Goal: Information Seeking & Learning: Understand process/instructions

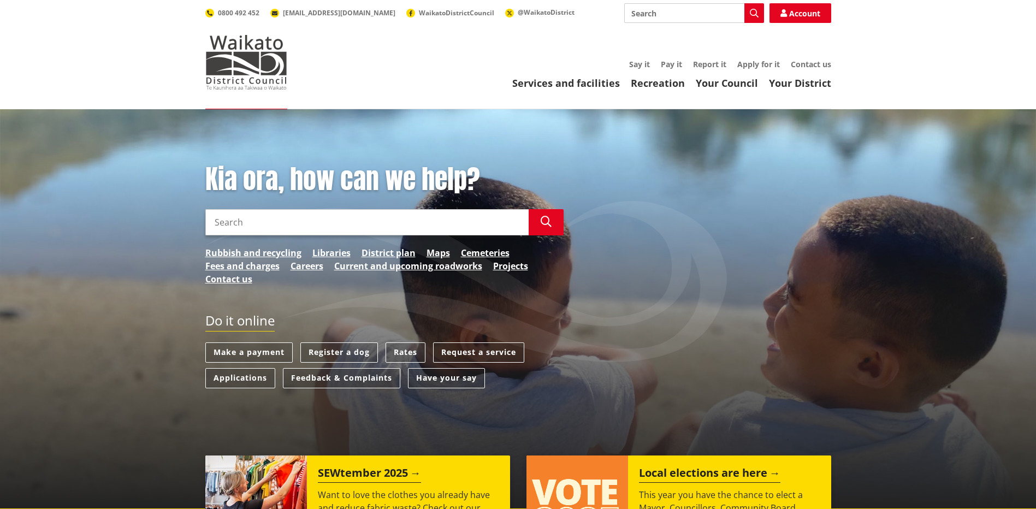
click at [262, 205] on div "Kia ora, how can we help? Search Search Rubbish and recycling Libraries Distric…" at bounding box center [384, 230] width 375 height 133
click at [257, 218] on input "Search" at bounding box center [366, 222] width 323 height 26
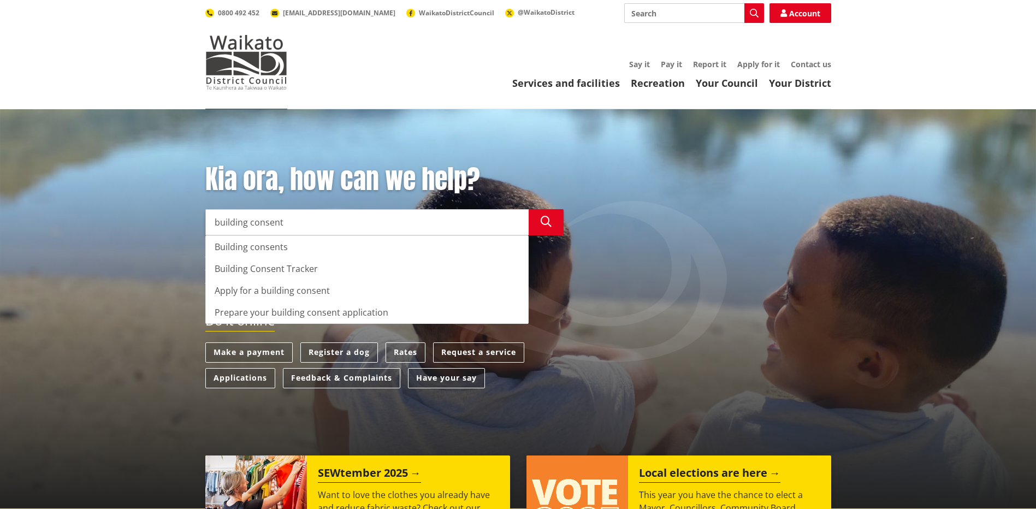
click at [261, 289] on div "Apply for a building consent" at bounding box center [367, 291] width 322 height 22
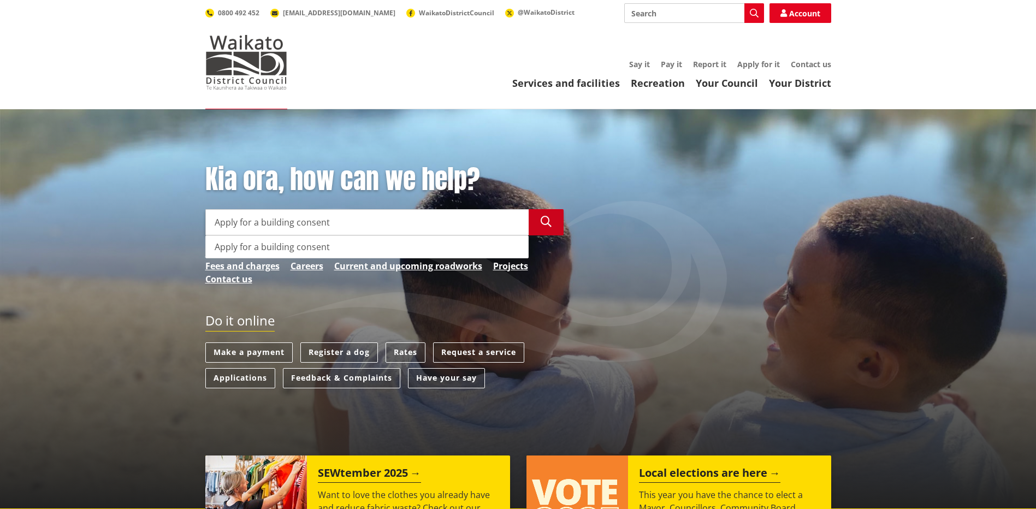
type input "Apply for a building consent"
click at [546, 211] on button "Search" at bounding box center [546, 222] width 35 height 26
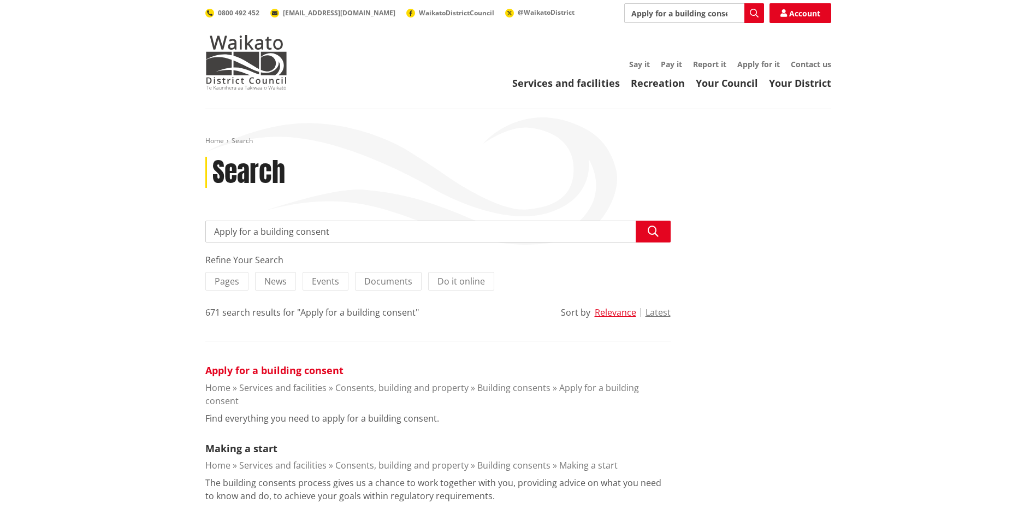
click at [308, 375] on link "Apply for a building consent" at bounding box center [274, 370] width 138 height 13
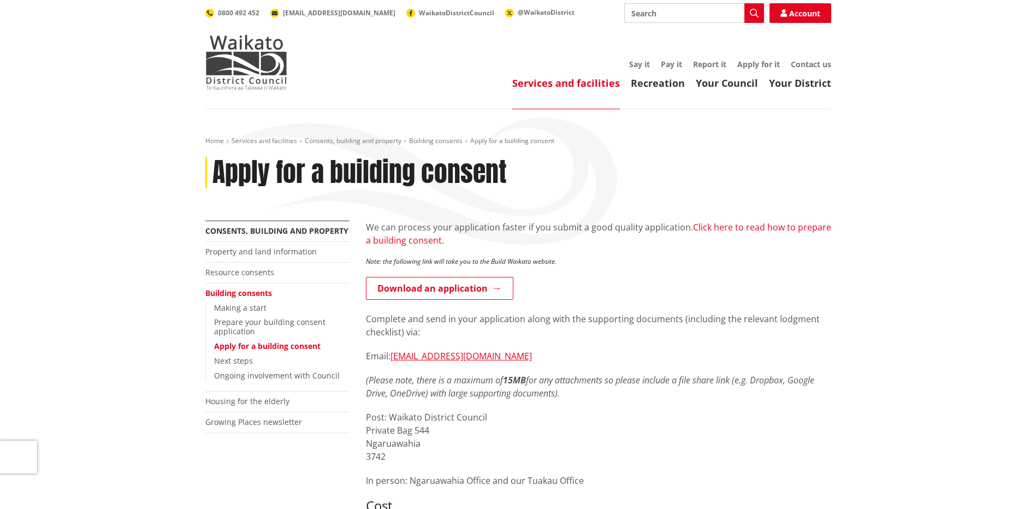
click at [726, 229] on link "Click here to read how to prepare a building consent." at bounding box center [598, 233] width 465 height 25
